Goal: Information Seeking & Learning: Understand process/instructions

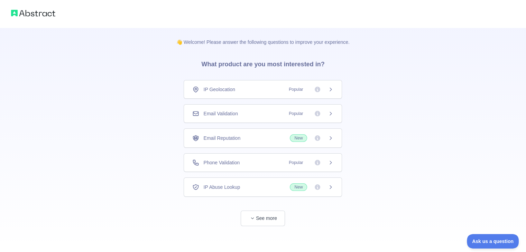
click at [242, 114] on div "Email Validation Popular" at bounding box center [262, 113] width 141 height 7
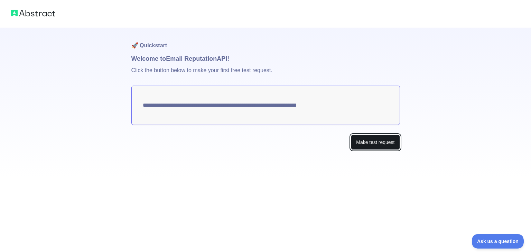
click at [367, 144] on button "Make test request" at bounding box center [375, 143] width 49 height 16
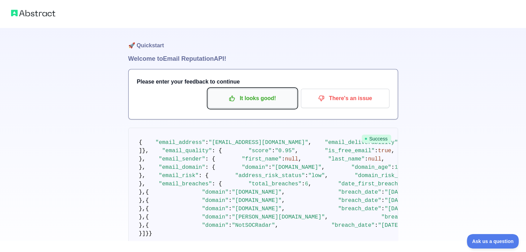
click at [242, 101] on p "It looks good!" at bounding box center [252, 99] width 78 height 12
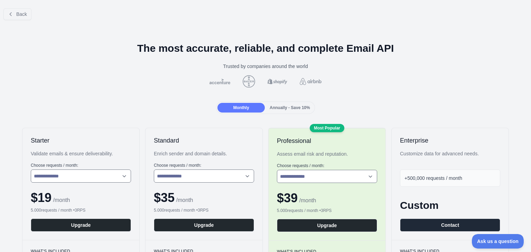
click at [289, 108] on span "Annually - Save 10%" at bounding box center [290, 107] width 40 height 5
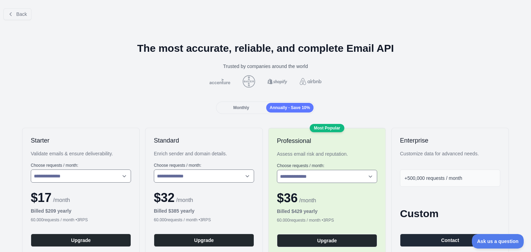
click at [247, 109] on span "Monthly" at bounding box center [241, 107] width 16 height 5
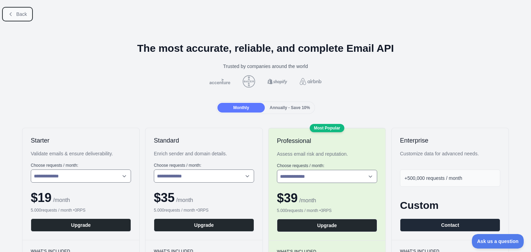
click at [19, 15] on span "Back" at bounding box center [21, 14] width 11 height 6
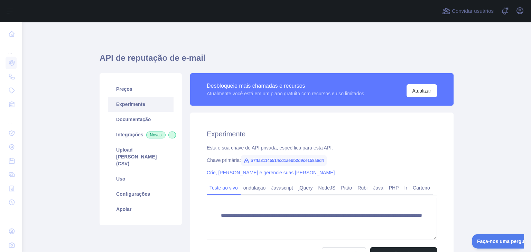
click at [134, 103] on font "Experimente" at bounding box center [130, 105] width 29 height 6
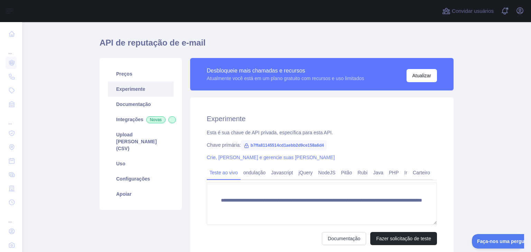
scroll to position [35, 0]
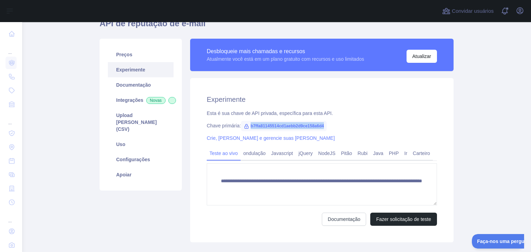
drag, startPoint x: 322, startPoint y: 127, endPoint x: 249, endPoint y: 128, distance: 73.3
click at [251, 128] on font "b7ffa81145514cd1aebb2d9ce158a6d4" at bounding box center [287, 126] width 73 height 5
copy font "b7ffa81145514cd1aebb2d9ce158a6d4"
click at [375, 154] on font "Java" at bounding box center [378, 154] width 10 height 6
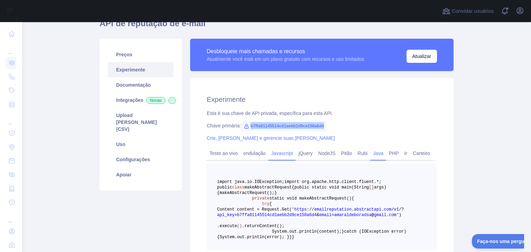
click at [277, 153] on font "Javascript" at bounding box center [282, 154] width 22 height 6
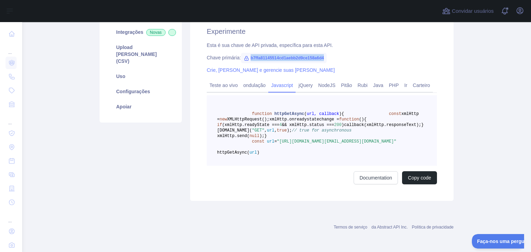
scroll to position [136, 0]
click at [360, 178] on font "Documentação" at bounding box center [369, 178] width 33 height 6
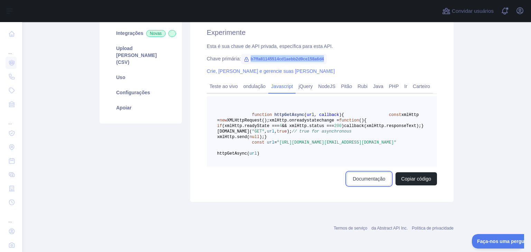
scroll to position [101, 0]
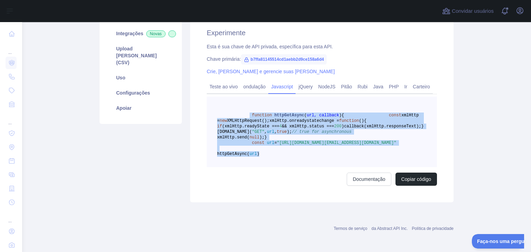
drag, startPoint x: 289, startPoint y: 183, endPoint x: 243, endPoint y: 115, distance: 81.5
click at [243, 115] on pre "function httpGetAsync ( url, callback ) { const xmlHttp = new XMLHttpRequest();…" at bounding box center [322, 132] width 230 height 71
copy code "function httpGetAsync ( url, callback ) { const xmlHttp = new XMLHttpRequest();…"
